Goal: Find specific page/section: Find specific page/section

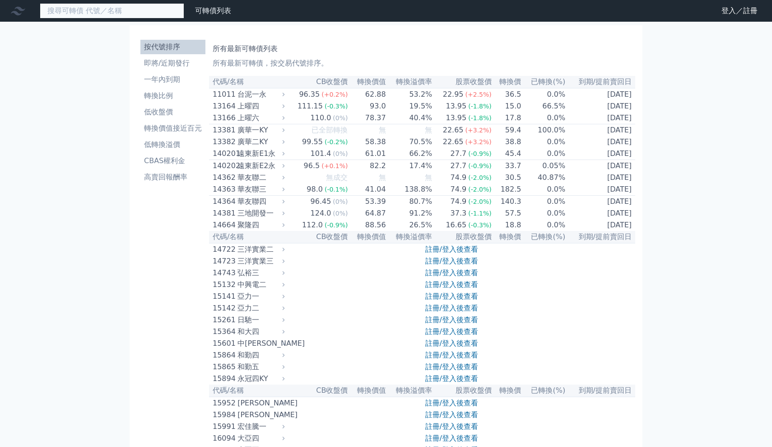
click at [126, 15] on input at bounding box center [112, 10] width 145 height 15
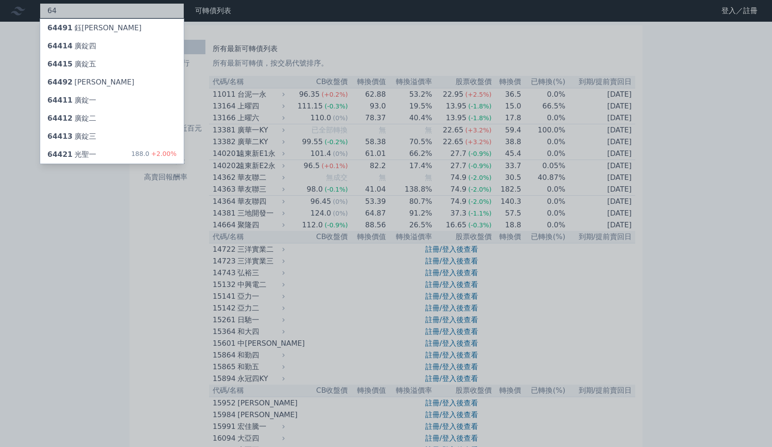
type input "6"
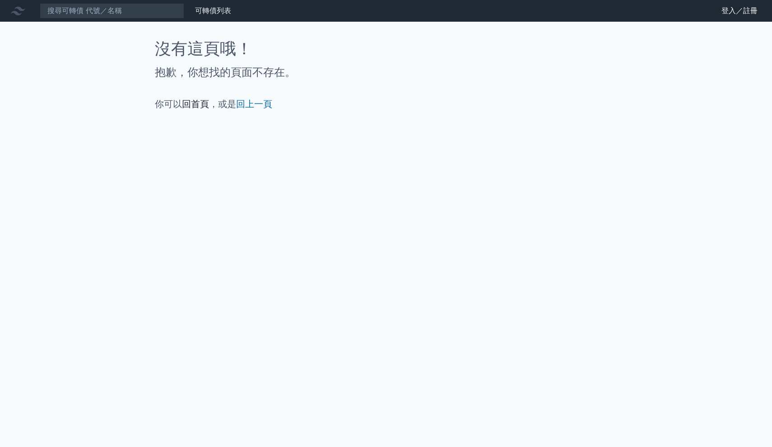
click at [196, 106] on link "回首頁" at bounding box center [195, 103] width 27 height 11
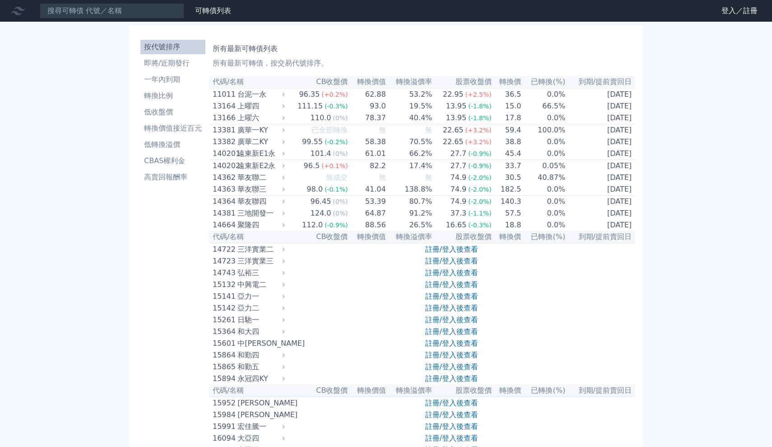
click at [19, 10] on icon at bounding box center [18, 11] width 14 height 14
click at [0, 0] on link "財務數據" at bounding box center [0, 0] width 0 height 0
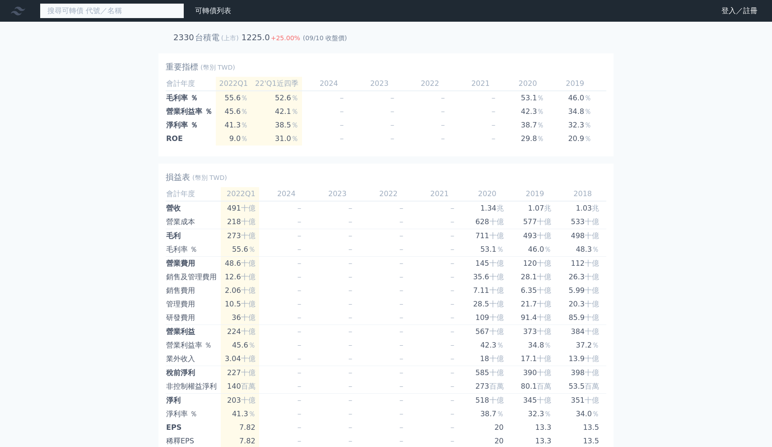
click at [128, 14] on input at bounding box center [112, 10] width 145 height 15
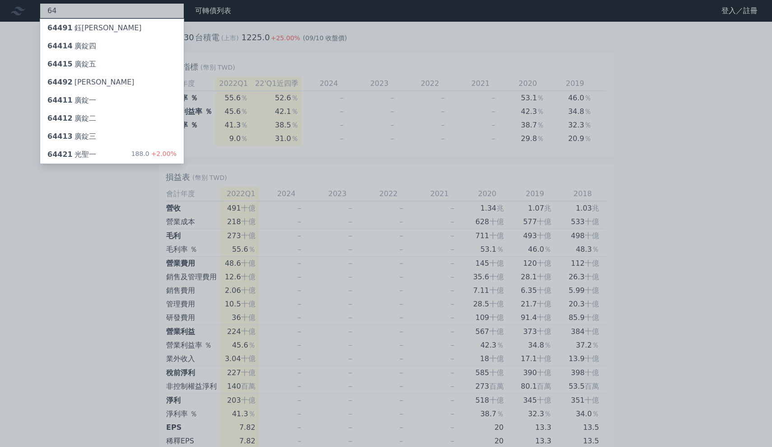
type input "6"
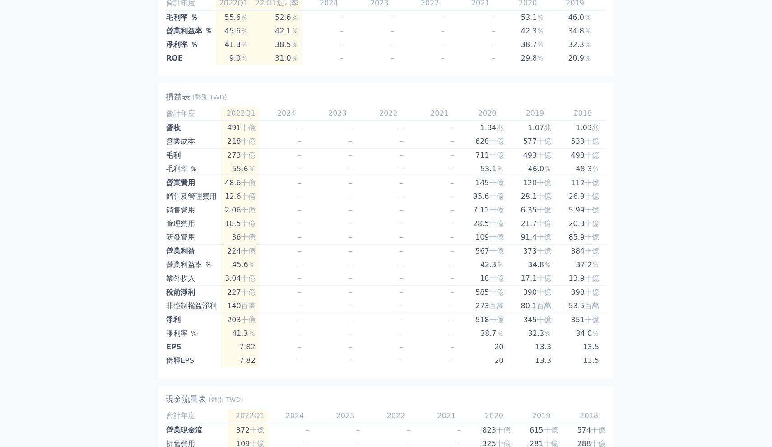
scroll to position [4, 0]
